Goal: Find contact information: Find contact information

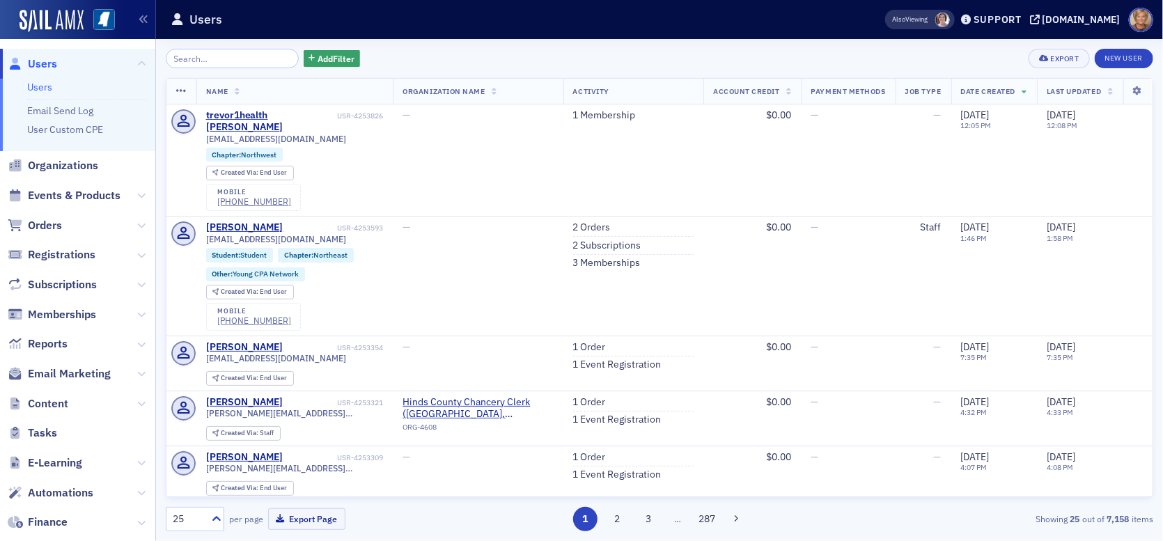
click at [217, 62] on input "search" at bounding box center [232, 59] width 133 height 20
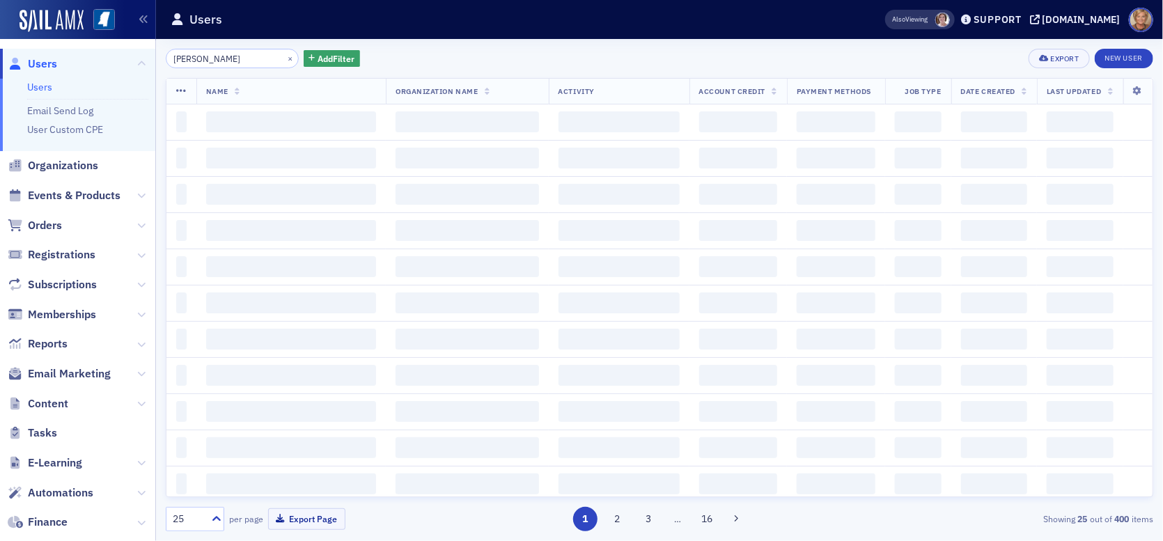
type input "[PERSON_NAME]"
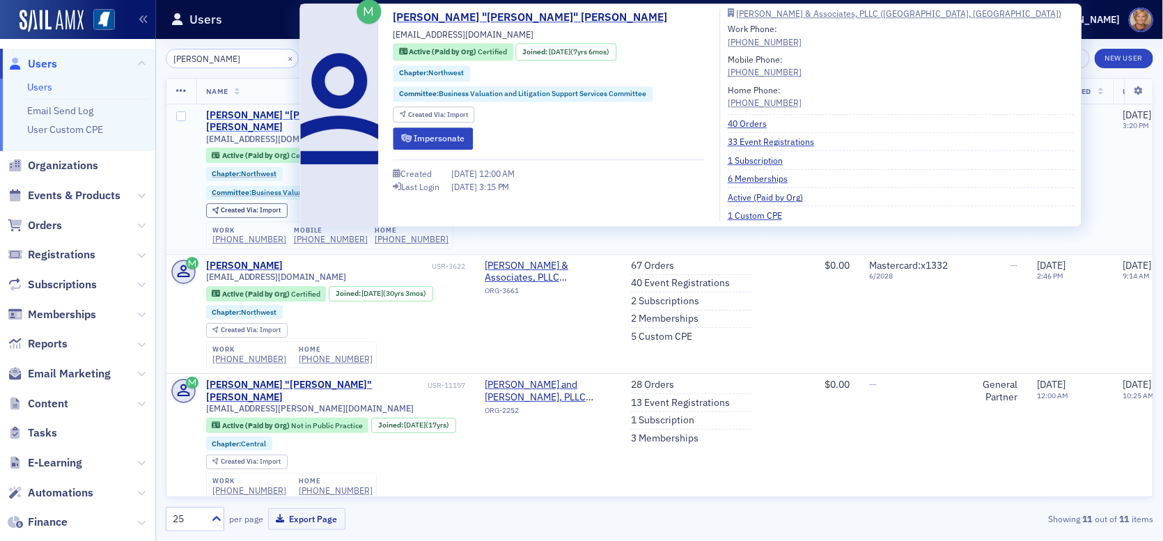
click at [256, 115] on div "[PERSON_NAME] "[PERSON_NAME]" [PERSON_NAME]" at bounding box center [317, 121] width 223 height 24
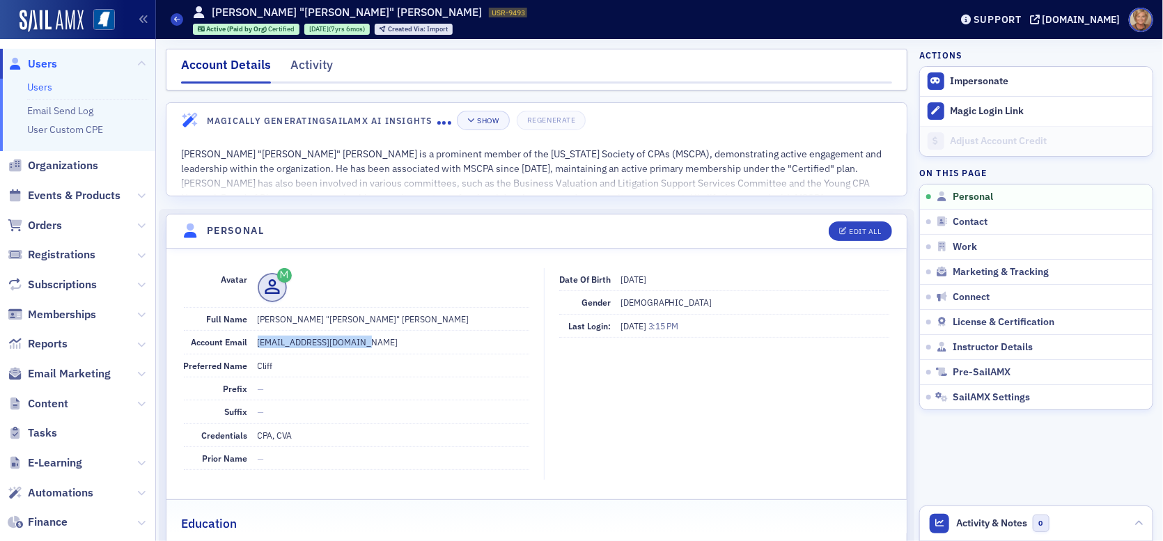
drag, startPoint x: 361, startPoint y: 341, endPoint x: 255, endPoint y: 338, distance: 105.9
click at [255, 338] on div "Account Email [EMAIL_ADDRESS][DOMAIN_NAME]" at bounding box center [357, 342] width 346 height 23
copy dd "[EMAIL_ADDRESS][DOMAIN_NAME]"
